Goal: Communication & Community: Answer question/provide support

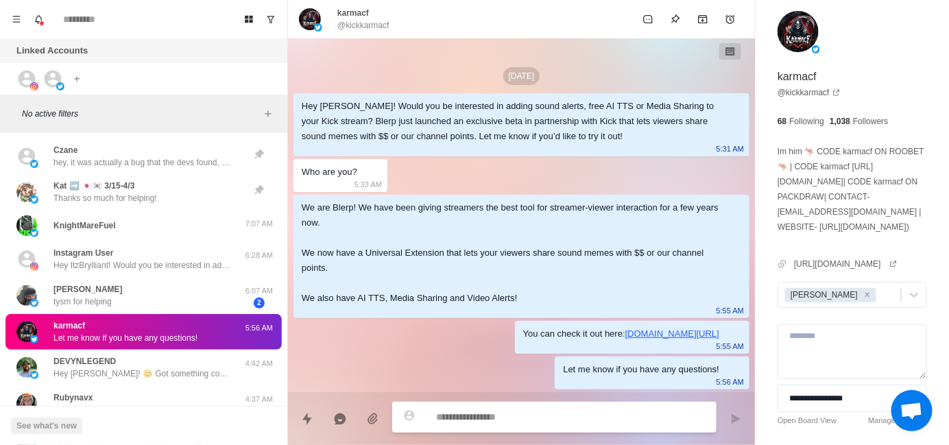
scroll to position [5, 0]
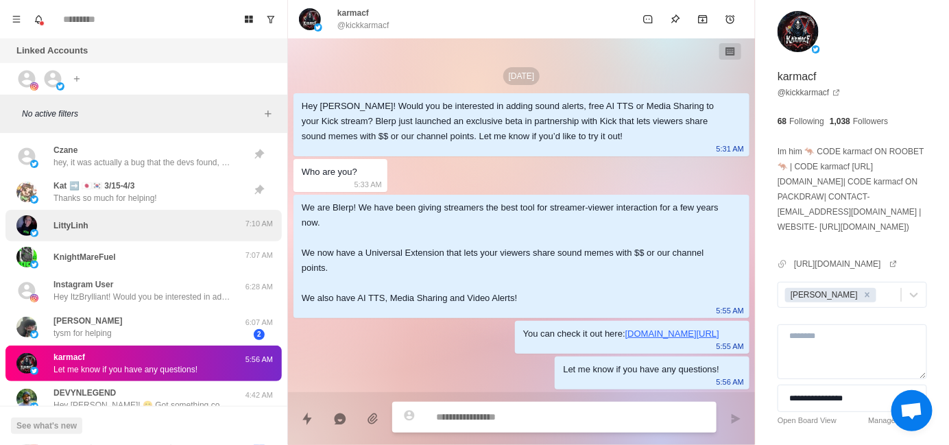
click at [136, 237] on div "LittyLinh 7:10 AM" at bounding box center [143, 226] width 276 height 32
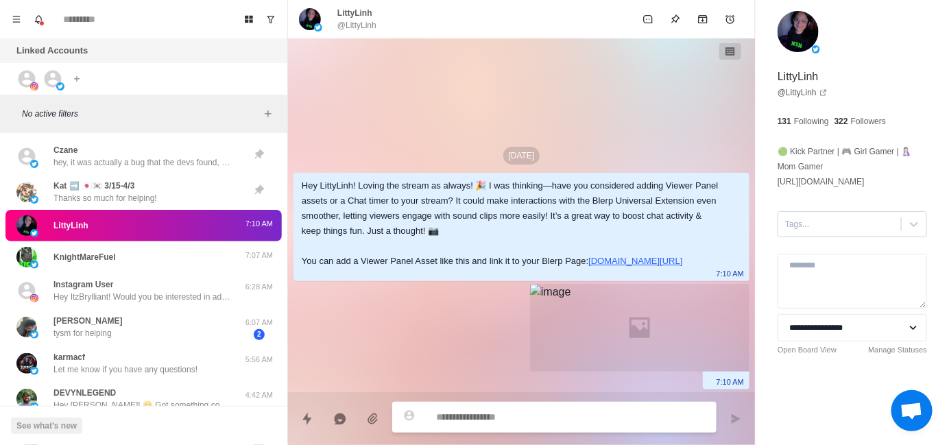
click at [812, 233] on div "Tags..." at bounding box center [840, 224] width 123 height 21
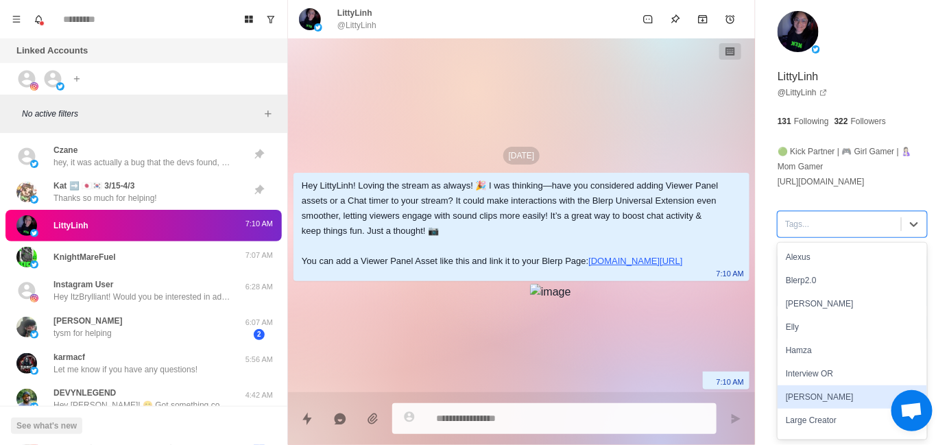
drag, startPoint x: 817, startPoint y: 392, endPoint x: 747, endPoint y: 375, distance: 71.9
click at [817, 392] on div "[PERSON_NAME]" at bounding box center [853, 397] width 150 height 23
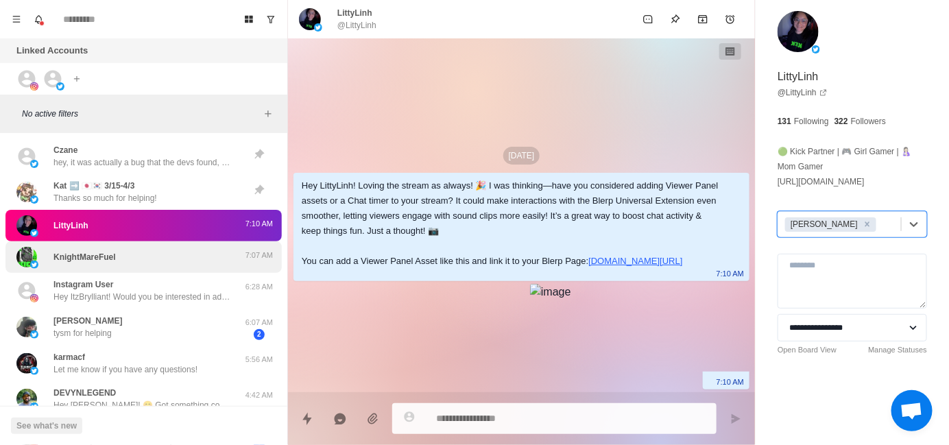
click at [150, 265] on div "KnightMareFuel" at bounding box center [129, 257] width 226 height 21
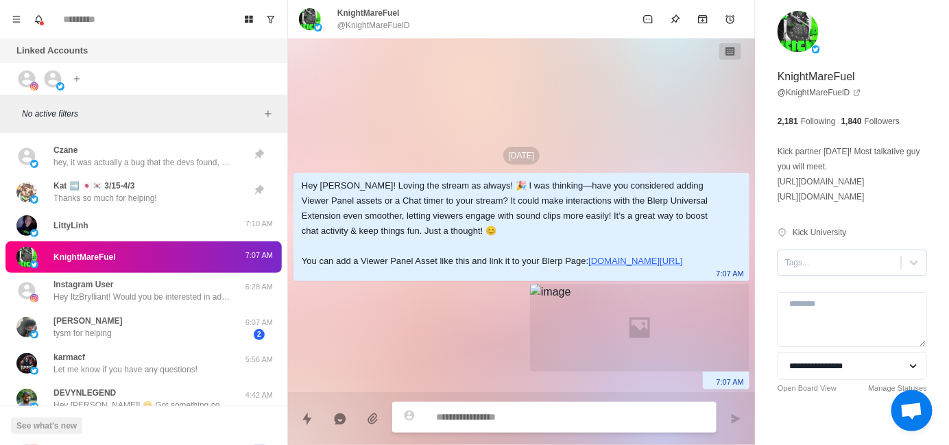
click at [816, 264] on div at bounding box center [839, 262] width 109 height 15
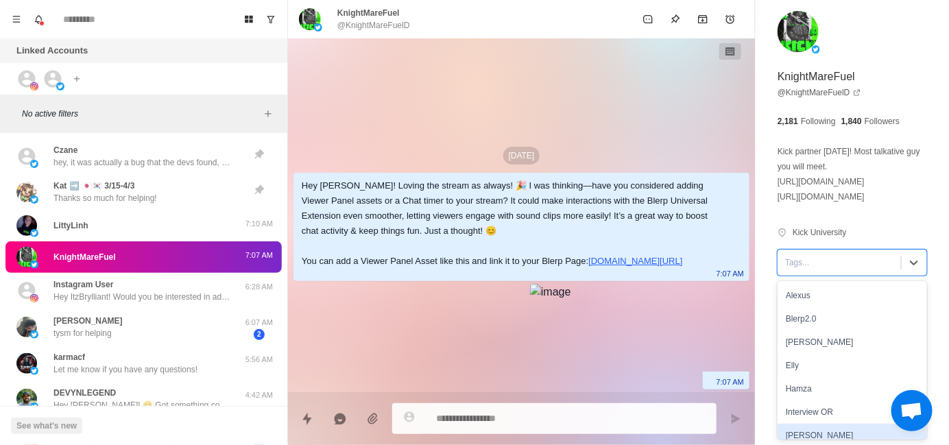
click at [818, 430] on div "[PERSON_NAME]" at bounding box center [853, 435] width 150 height 23
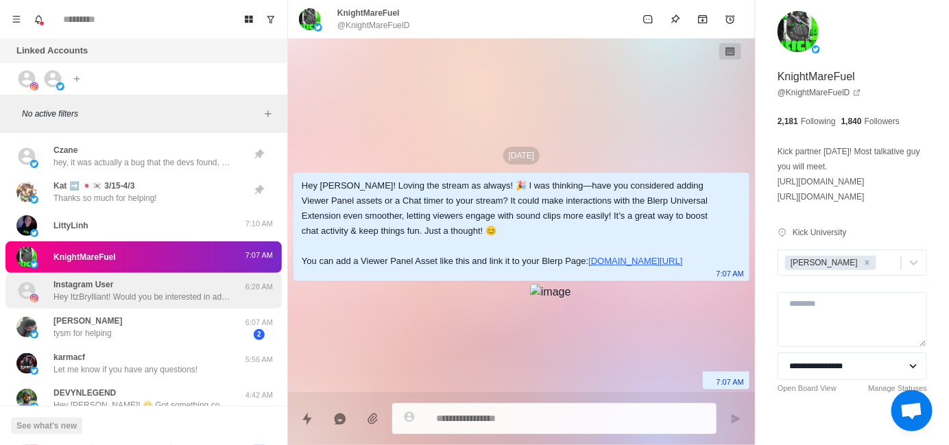
click at [165, 294] on p "Hey ItzBrylliant! Would you be interested in adding sound alerts, free AI TTS o…" at bounding box center [143, 297] width 178 height 12
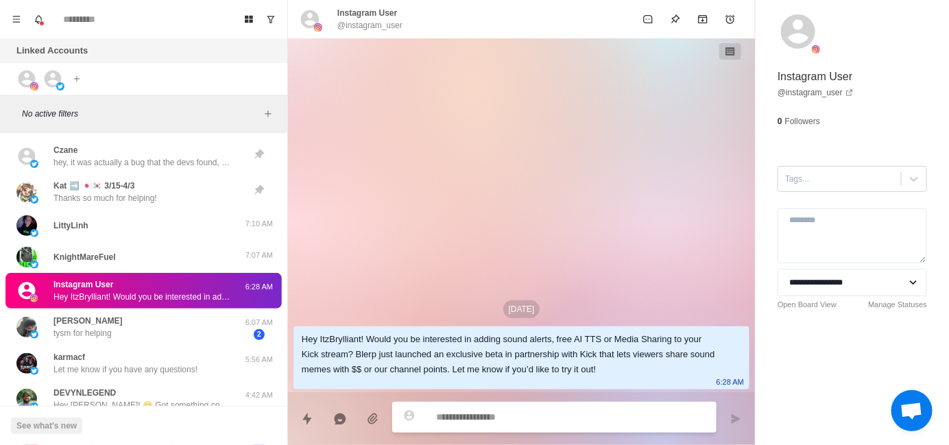
click at [827, 187] on div "Tags..." at bounding box center [840, 179] width 123 height 21
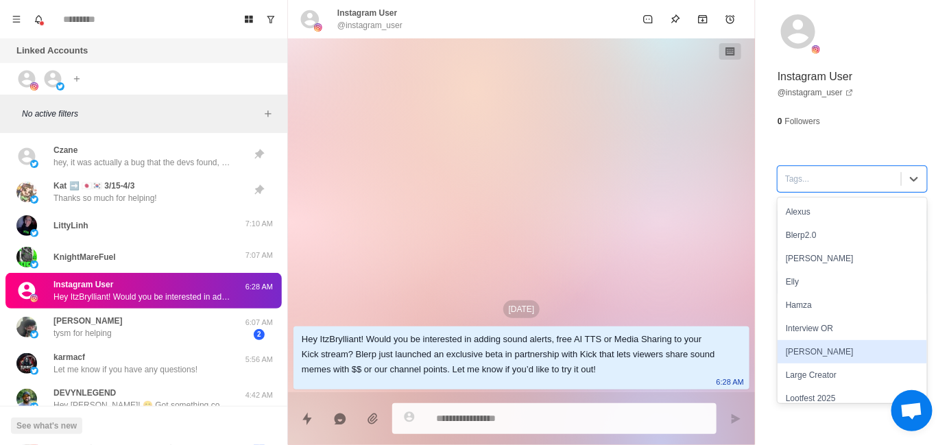
click at [812, 341] on div "[PERSON_NAME]" at bounding box center [853, 351] width 150 height 23
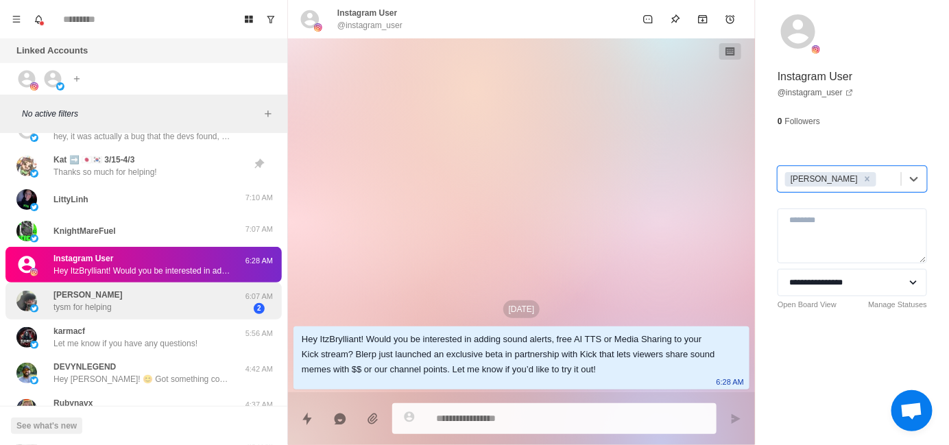
scroll to position [69, 0]
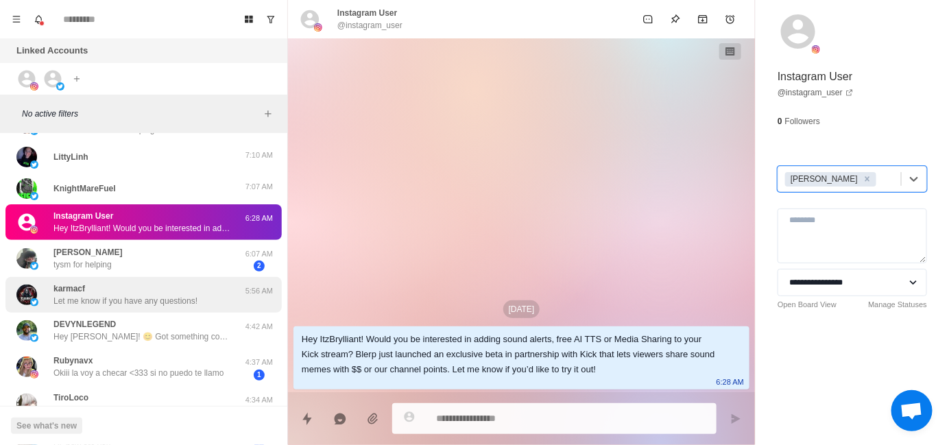
click at [139, 307] on p "Let me know if you have any questions!" at bounding box center [126, 301] width 144 height 12
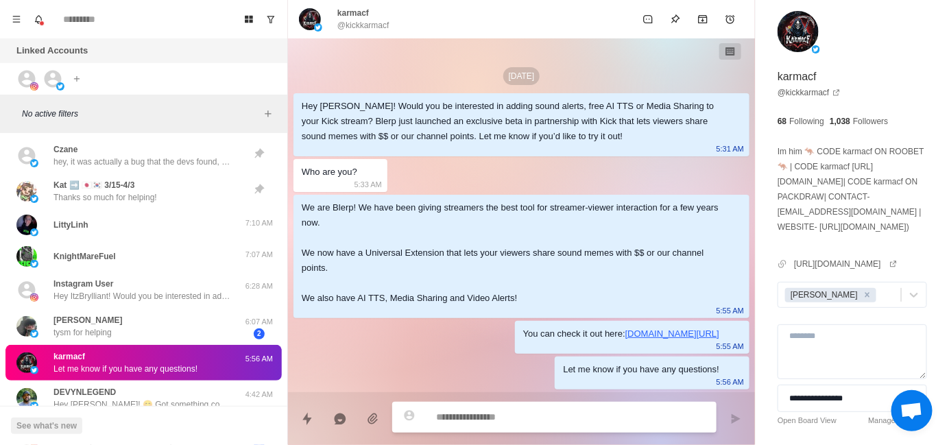
scroll to position [0, 0]
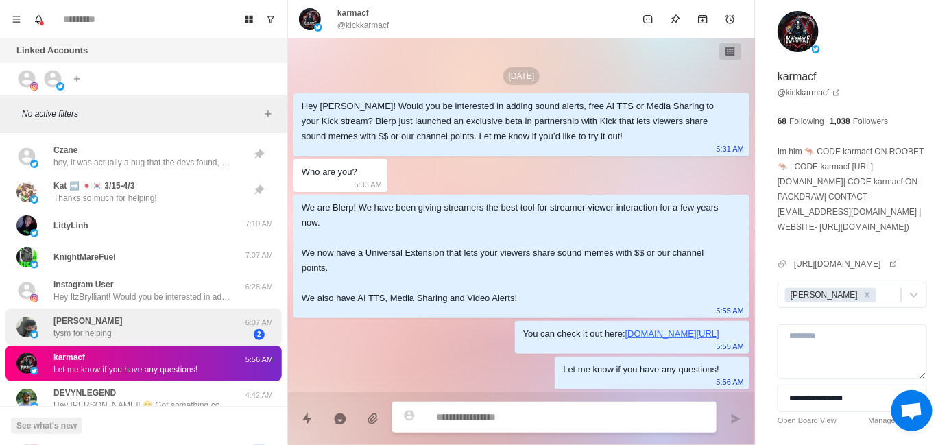
click at [144, 326] on div "[PERSON_NAME] for helping" at bounding box center [129, 327] width 226 height 27
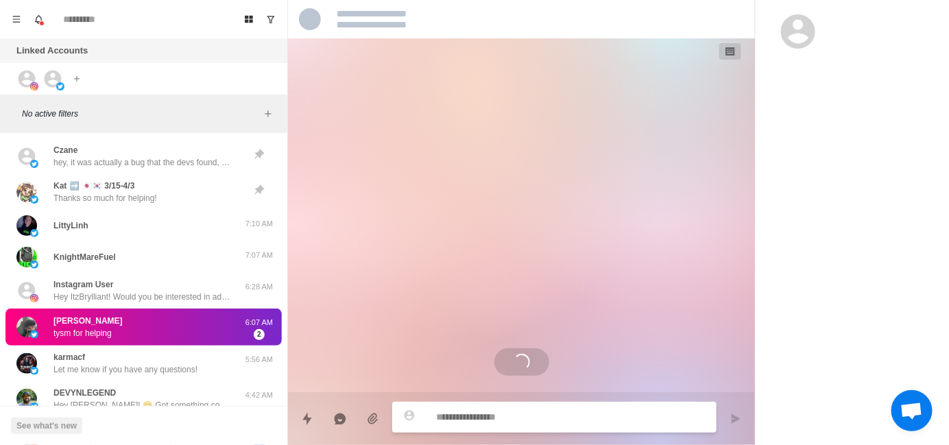
scroll to position [186, 0]
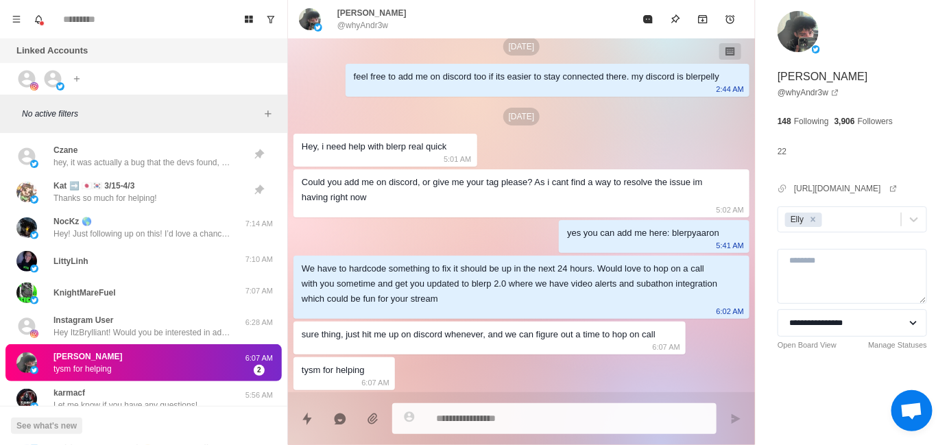
type textarea "*"
